Goal: Find specific page/section: Find specific page/section

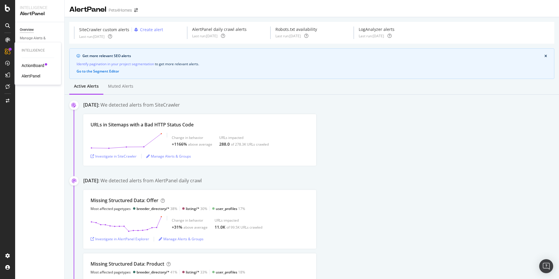
click at [34, 61] on div "Intelligence ActionBoard AlertPanel" at bounding box center [38, 63] width 42 height 40
click at [37, 67] on div "ActionBoard" at bounding box center [33, 66] width 23 height 6
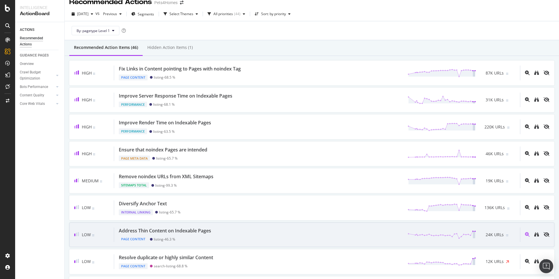
scroll to position [11, 0]
